Goal: Transaction & Acquisition: Purchase product/service

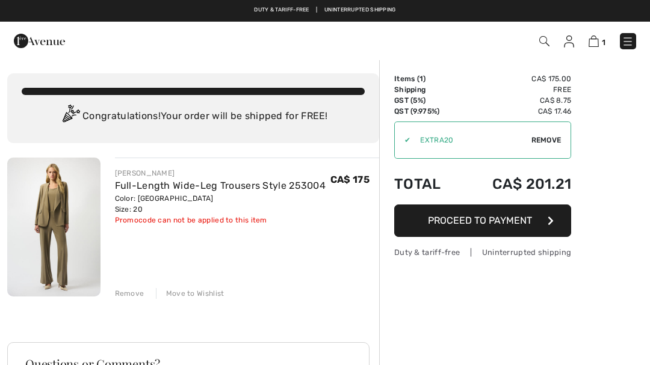
scroll to position [-1, 0]
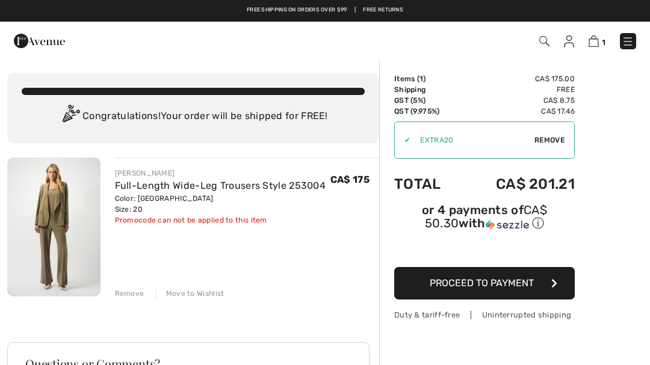
click at [625, 54] on div "1 Checkout 1 An item has been added to your Shopping Bag. Checkout" at bounding box center [325, 41] width 650 height 39
click at [622, 43] on img at bounding box center [628, 42] width 12 height 12
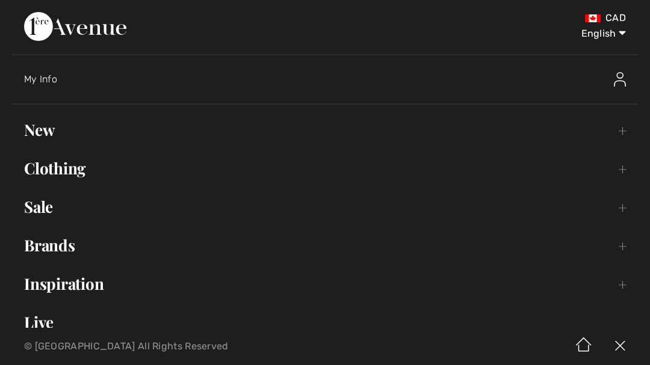
click at [119, 189] on ul "Hi, [PERSON_NAME]! 190 Reward points Open submenu New Toggle submenu View All T…" at bounding box center [325, 246] width 626 height 258
click at [81, 169] on link "Clothing Toggle submenu" at bounding box center [325, 168] width 626 height 26
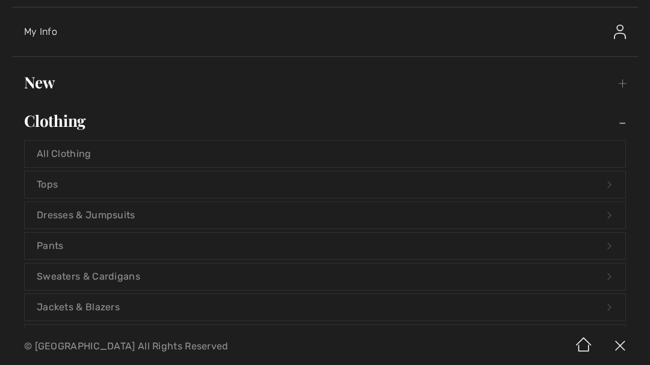
scroll to position [54, 0]
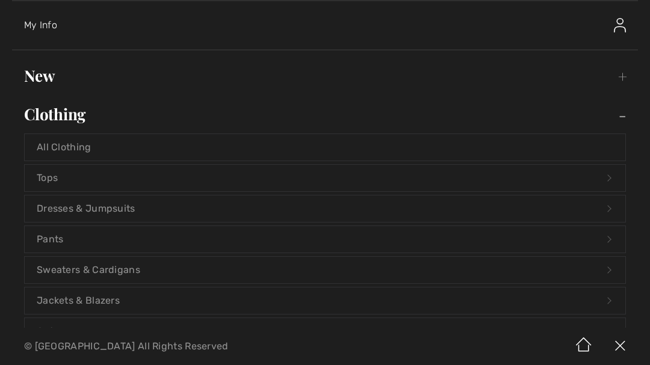
click at [76, 246] on link "Pants Open submenu" at bounding box center [325, 239] width 601 height 26
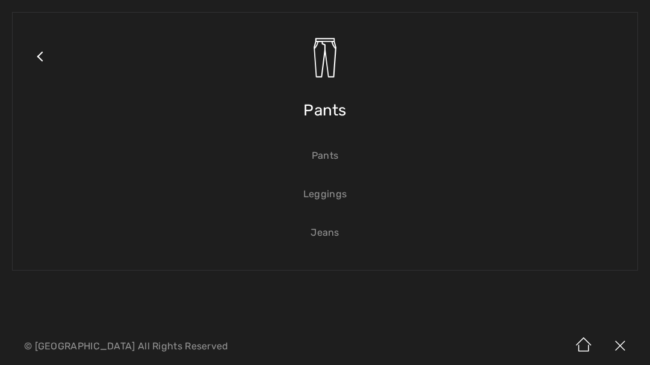
click at [57, 238] on div "Close submenu Pants Pants Leggings Jeans" at bounding box center [325, 164] width 650 height 328
click at [330, 230] on link "Jeans" at bounding box center [325, 233] width 601 height 26
click at [333, 231] on link "Jeans" at bounding box center [325, 233] width 601 height 26
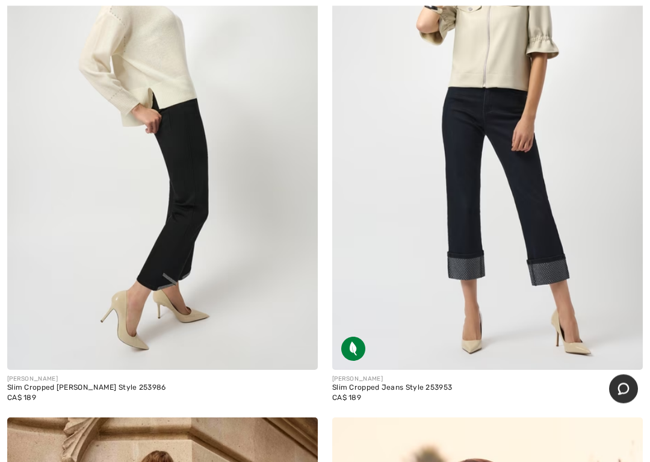
scroll to position [6766, 0]
click at [607, 306] on img at bounding box center [487, 137] width 311 height 466
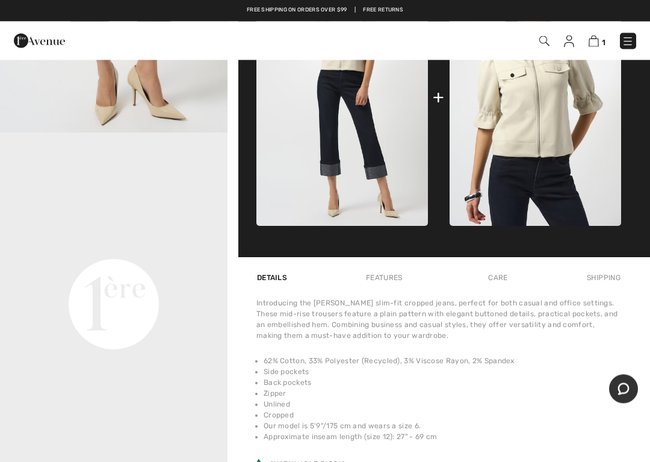
scroll to position [629, 0]
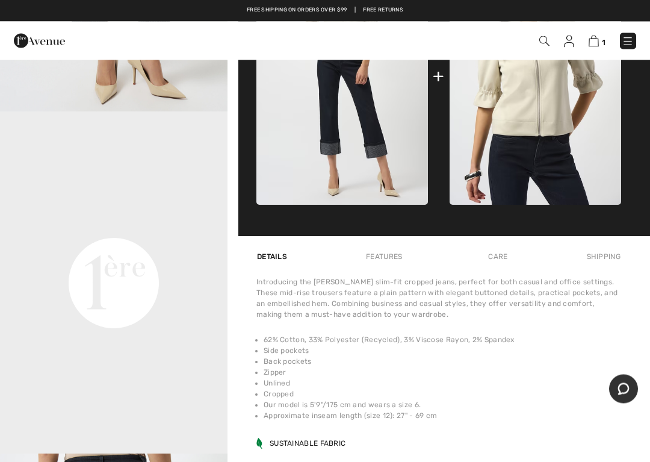
click at [637, 268] on div "Joseph Ribkoff Write a review Slim Cropped Jeans Style 253953 CA$ 189 Color: In…" at bounding box center [438, 6] width 422 height 1152
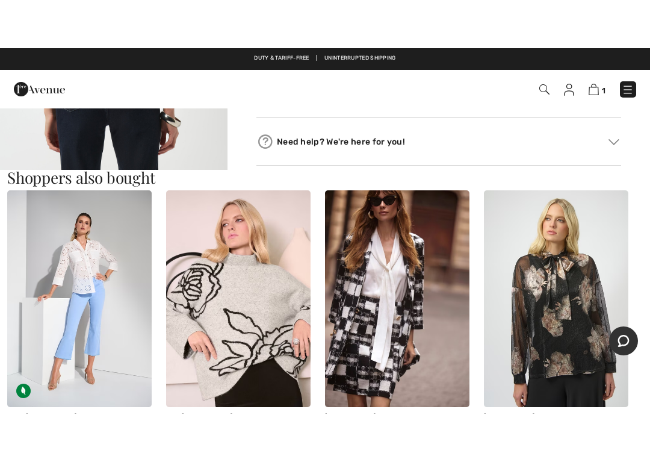
scroll to position [1090, 0]
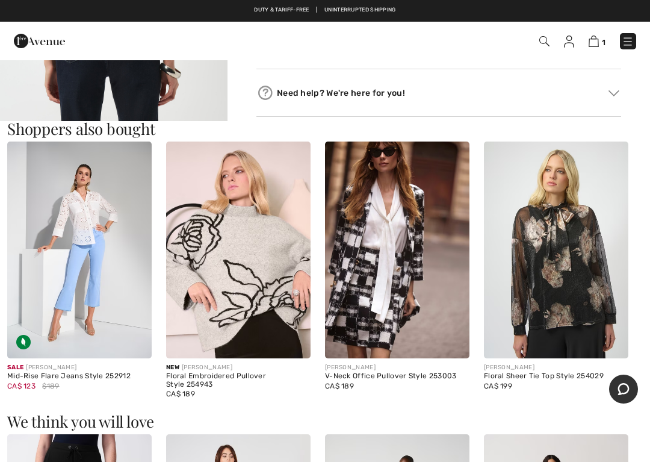
click at [376, 305] on img at bounding box center [397, 249] width 144 height 217
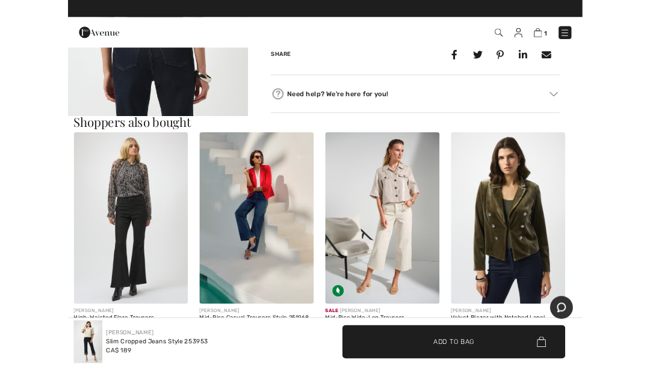
scroll to position [1061, 0]
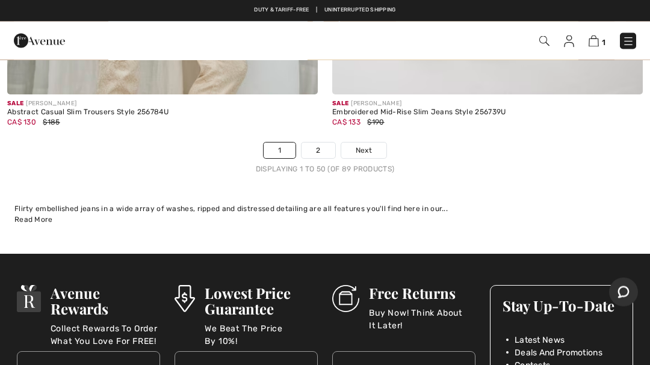
scroll to position [13501, 0]
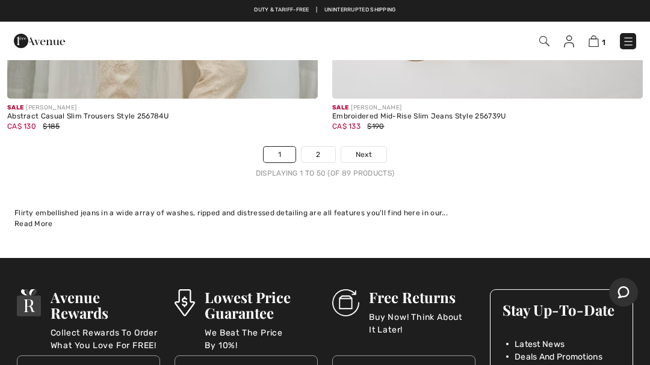
click at [323, 147] on link "2" at bounding box center [318, 155] width 33 height 16
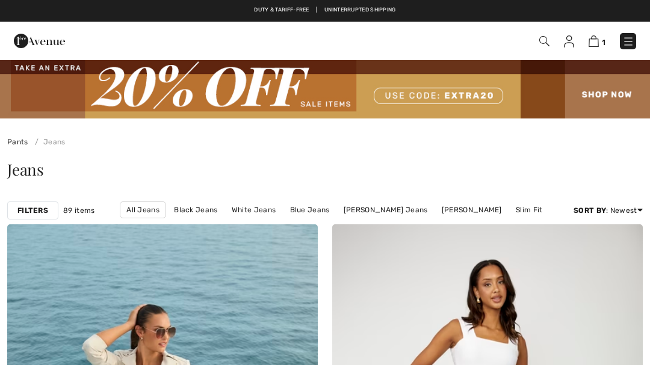
checkbox input "true"
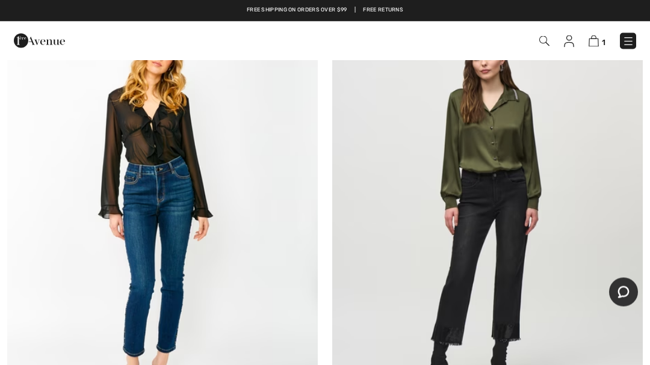
scroll to position [5031, 0]
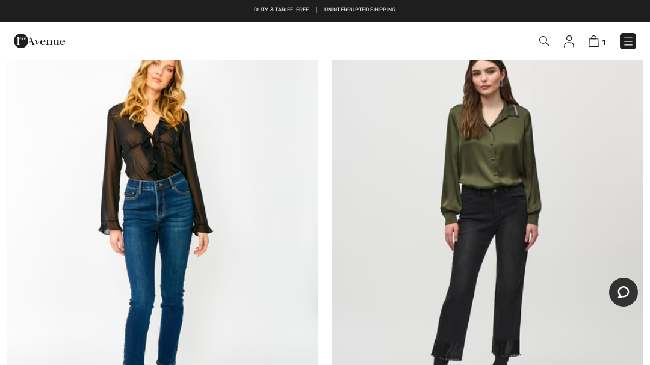
click at [626, 37] on img at bounding box center [628, 42] width 12 height 12
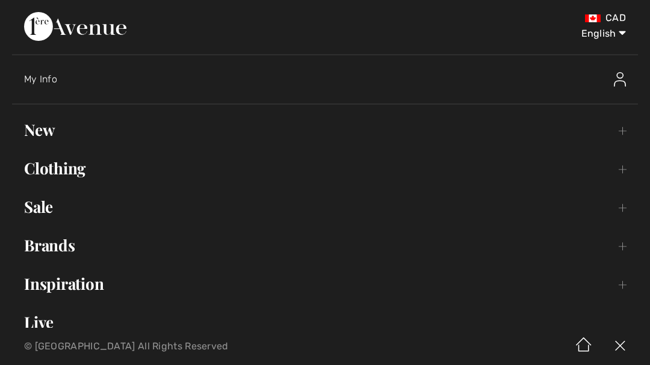
click at [85, 170] on link "Clothing Toggle submenu" at bounding box center [325, 168] width 626 height 26
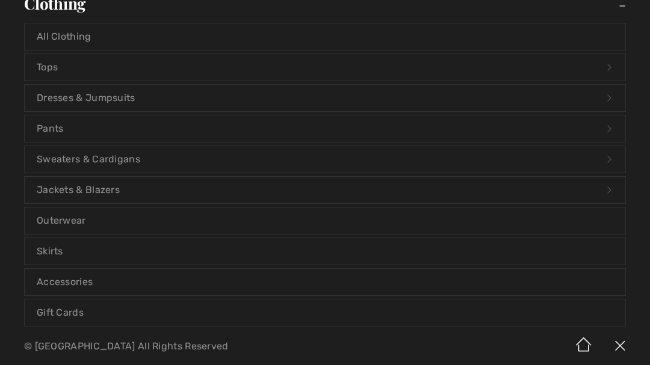
scroll to position [168, 0]
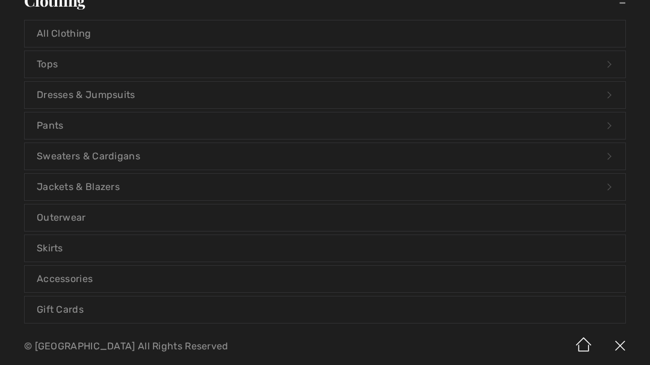
click at [120, 189] on link "Jackets & Blazers Open submenu" at bounding box center [325, 187] width 601 height 26
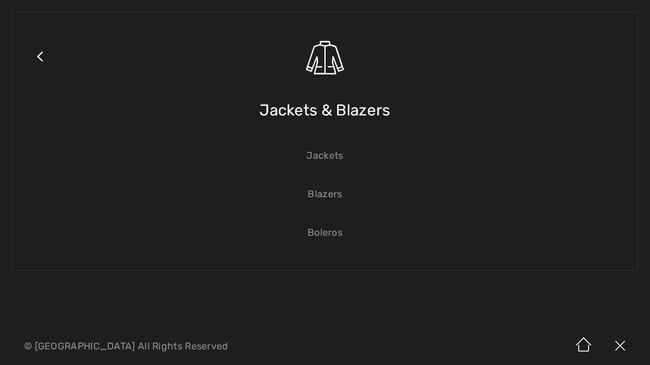
click at [344, 159] on link "Jackets" at bounding box center [325, 156] width 601 height 26
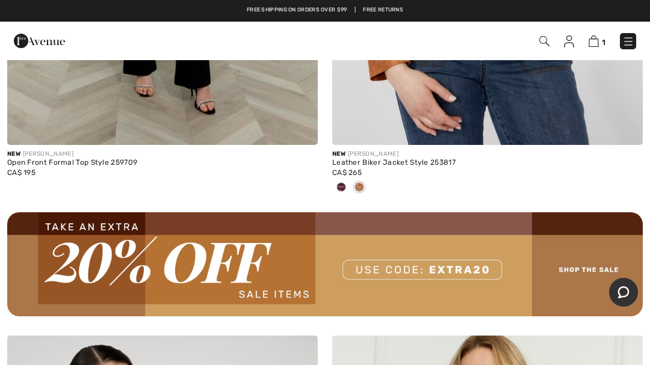
scroll to position [12716, 0]
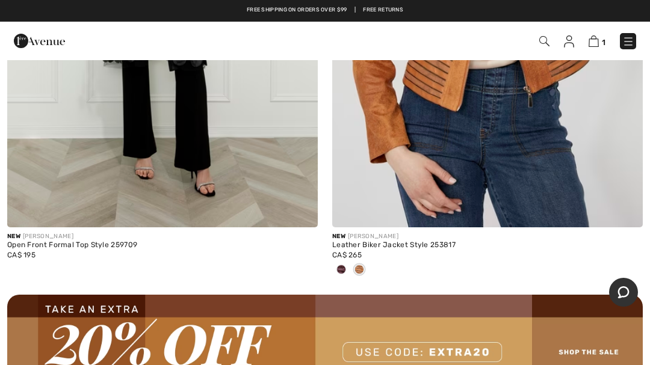
click at [641, 38] on div "1 Checkout" at bounding box center [458, 41] width 374 height 25
click at [628, 40] on img at bounding box center [628, 42] width 12 height 12
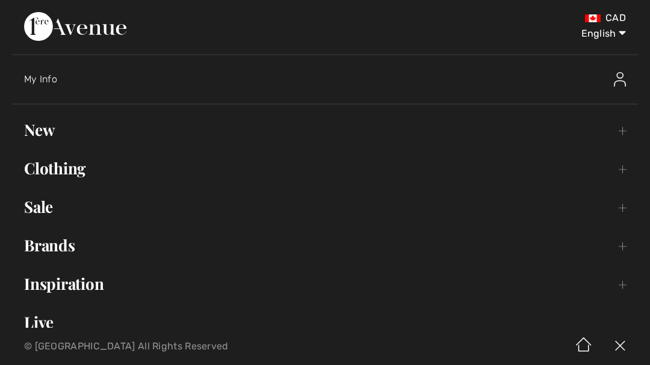
click at [76, 172] on link "Clothing Toggle submenu" at bounding box center [325, 168] width 626 height 26
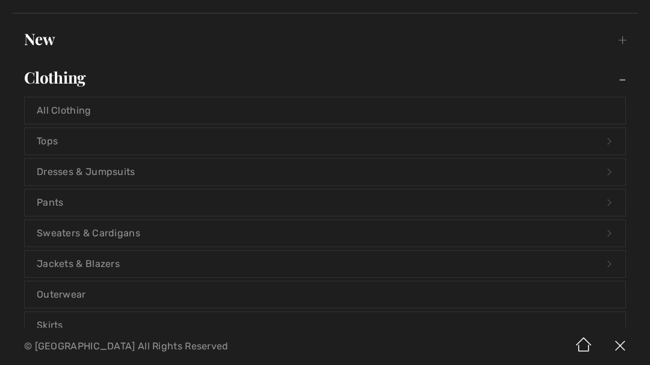
scroll to position [92, 0]
click at [122, 262] on link "Jackets & Blazers Open submenu" at bounding box center [325, 263] width 601 height 26
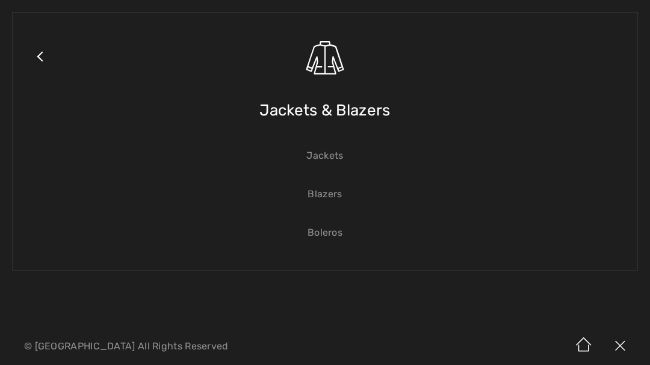
click at [326, 189] on link "Blazers" at bounding box center [325, 194] width 601 height 26
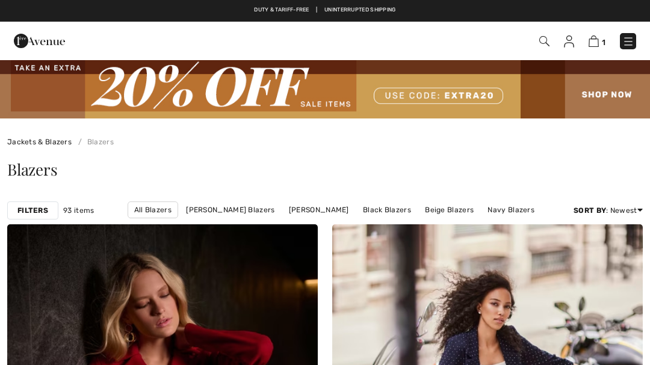
checkbox input "true"
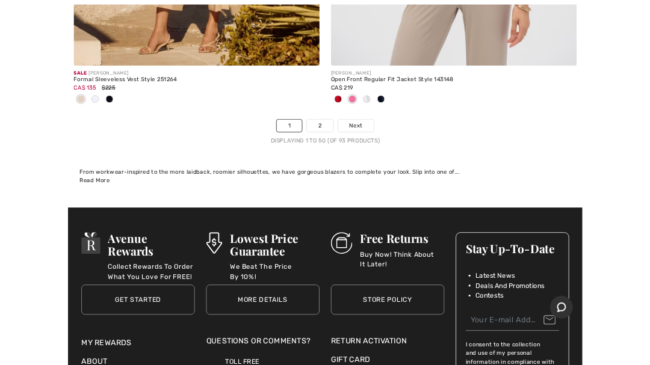
scroll to position [13663, 0]
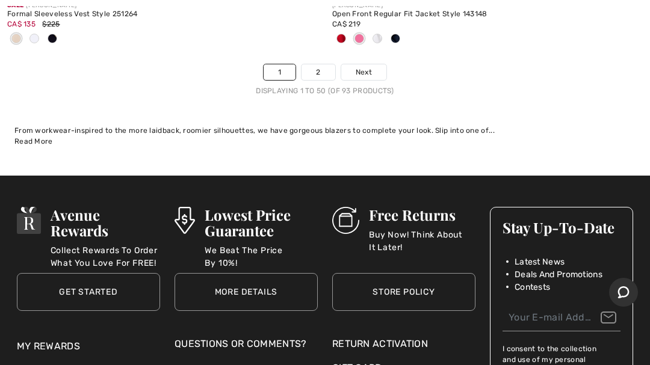
click at [324, 67] on link "2" at bounding box center [318, 72] width 33 height 16
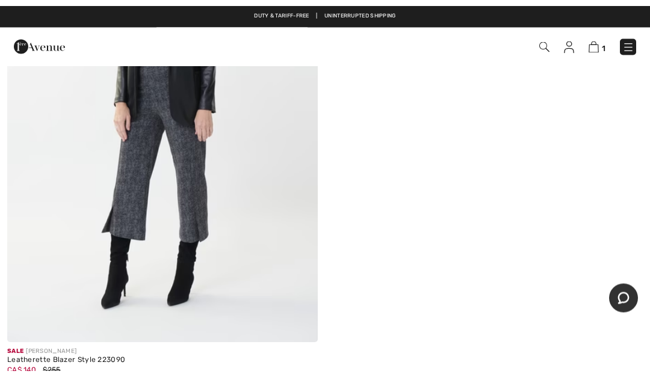
scroll to position [11505, 0]
